Goal: Contribute content: Add original content to the website for others to see

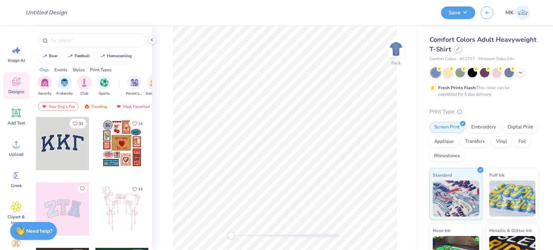
click at [462, 51] on div at bounding box center [458, 49] width 8 height 8
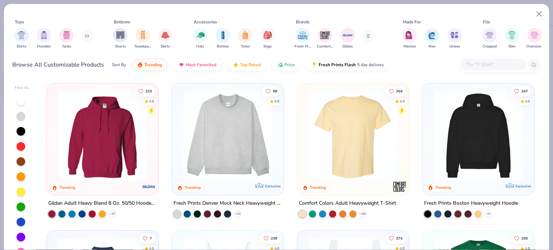
click at [480, 139] on img at bounding box center [478, 136] width 97 height 90
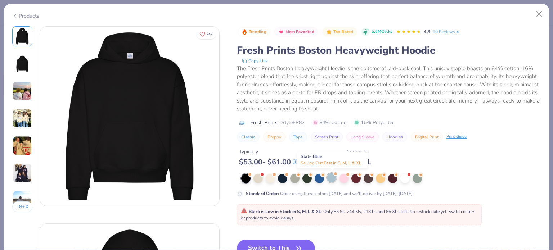
click at [333, 177] on div at bounding box center [331, 177] width 9 height 9
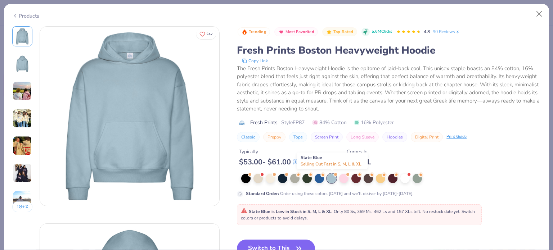
scroll to position [36, 0]
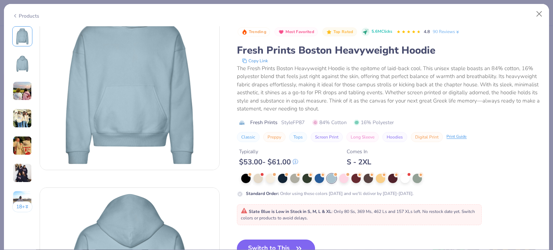
click at [273, 241] on button "Switch to This" at bounding box center [276, 249] width 78 height 18
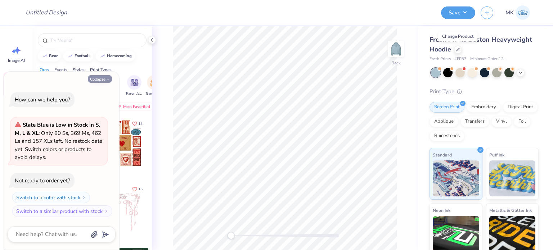
click at [99, 75] on button "Collapse" at bounding box center [100, 79] width 24 height 8
type textarea "x"
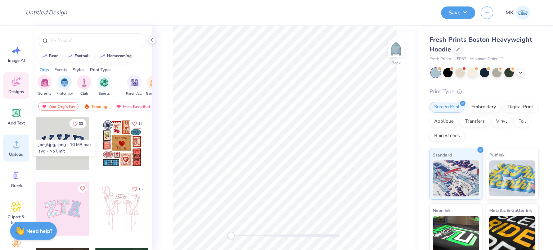
click at [16, 146] on circle at bounding box center [16, 147] width 5 height 5
click at [10, 149] on div "Upload" at bounding box center [16, 148] width 26 height 27
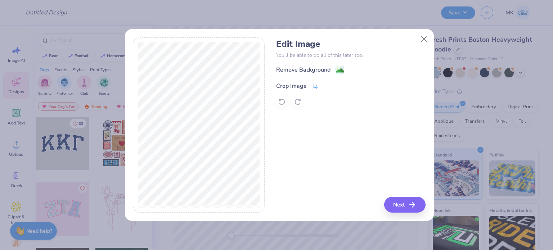
click at [316, 85] on icon at bounding box center [315, 86] width 6 height 6
click at [324, 85] on button at bounding box center [327, 85] width 8 height 8
click at [340, 69] on image at bounding box center [340, 71] width 8 height 8
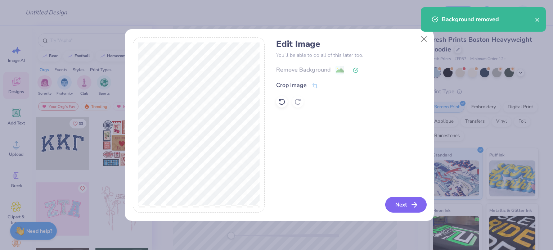
click at [415, 203] on polyline "button" at bounding box center [415, 204] width 3 height 5
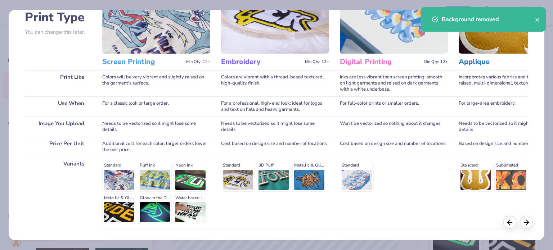
scroll to position [108, 0]
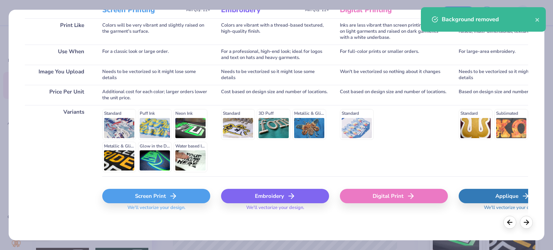
click at [151, 196] on div "Screen Print" at bounding box center [156, 196] width 108 height 14
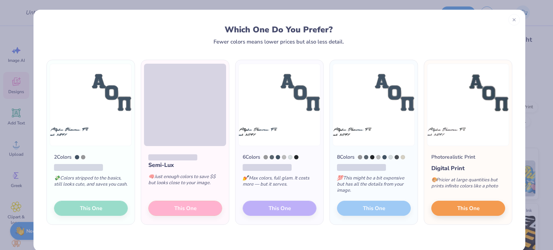
scroll to position [11, 0]
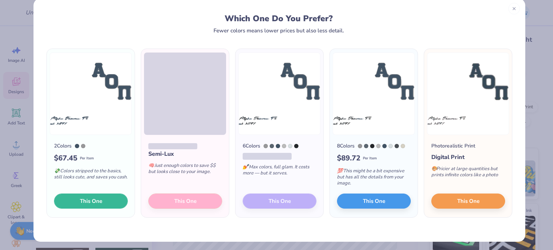
click at [87, 198] on span "This One" at bounding box center [91, 201] width 22 height 8
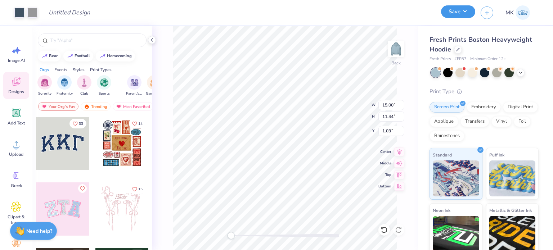
click at [449, 15] on button "Save" at bounding box center [458, 11] width 34 height 13
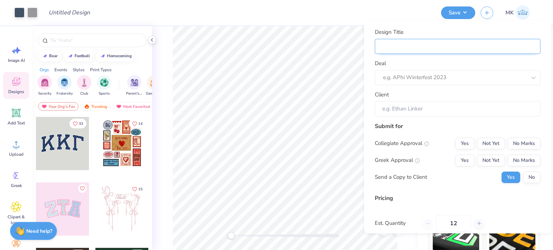
click at [432, 51] on input "Design Title" at bounding box center [456, 45] width 165 height 15
paste input "Phi Alpha Delta"
type input "Phi Alpha Delta"
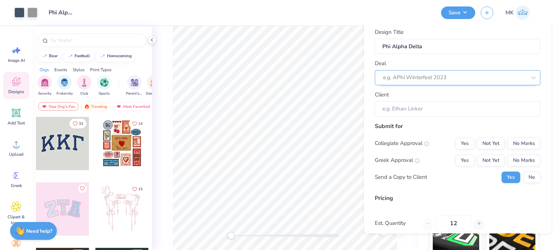
click at [404, 80] on div at bounding box center [454, 78] width 143 height 10
paste input "Phi Alpha Delta"
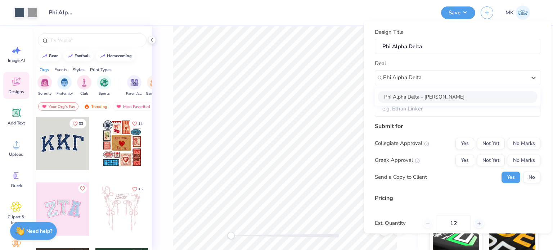
click at [413, 98] on div "Phi Alpha Delta - [PERSON_NAME]" at bounding box center [457, 97] width 160 height 12
type input "Phi Alpha Delta"
type input "[PERSON_NAME]"
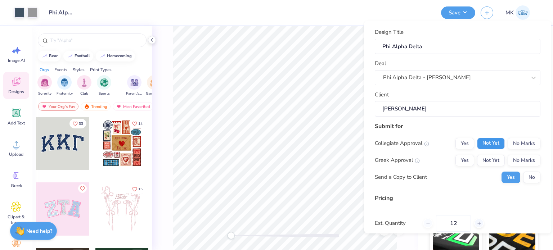
click at [490, 146] on button "Not Yet" at bounding box center [491, 143] width 28 height 12
click at [489, 161] on button "Not Yet" at bounding box center [491, 160] width 28 height 12
click at [526, 176] on button "No" at bounding box center [531, 177] width 17 height 12
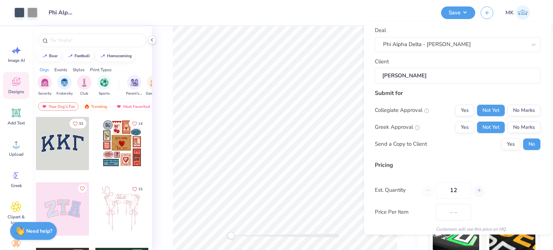
scroll to position [76, 0]
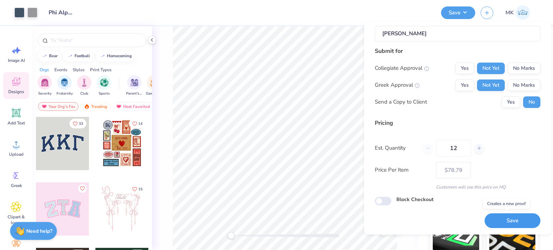
click at [504, 218] on button "Save" at bounding box center [512, 220] width 56 height 15
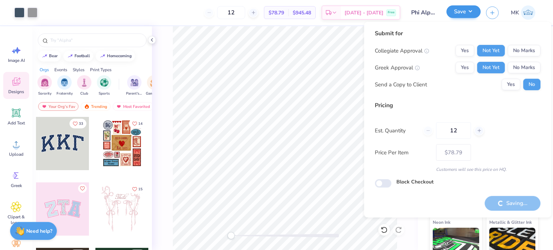
type input "– –"
